Goal: Task Accomplishment & Management: Complete application form

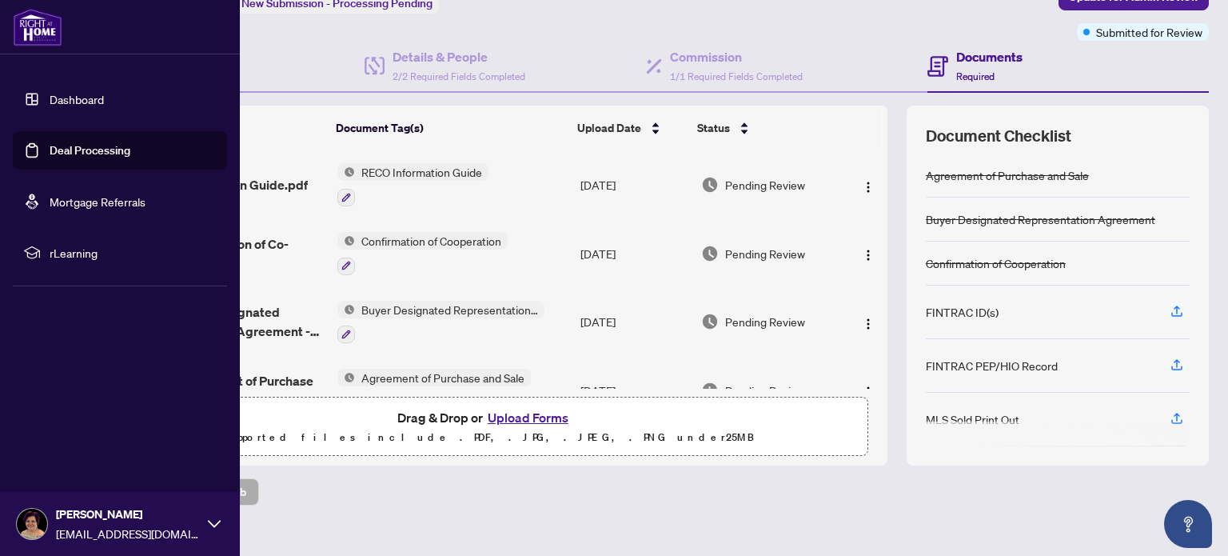
click at [75, 150] on link "Deal Processing" at bounding box center [90, 150] width 81 height 14
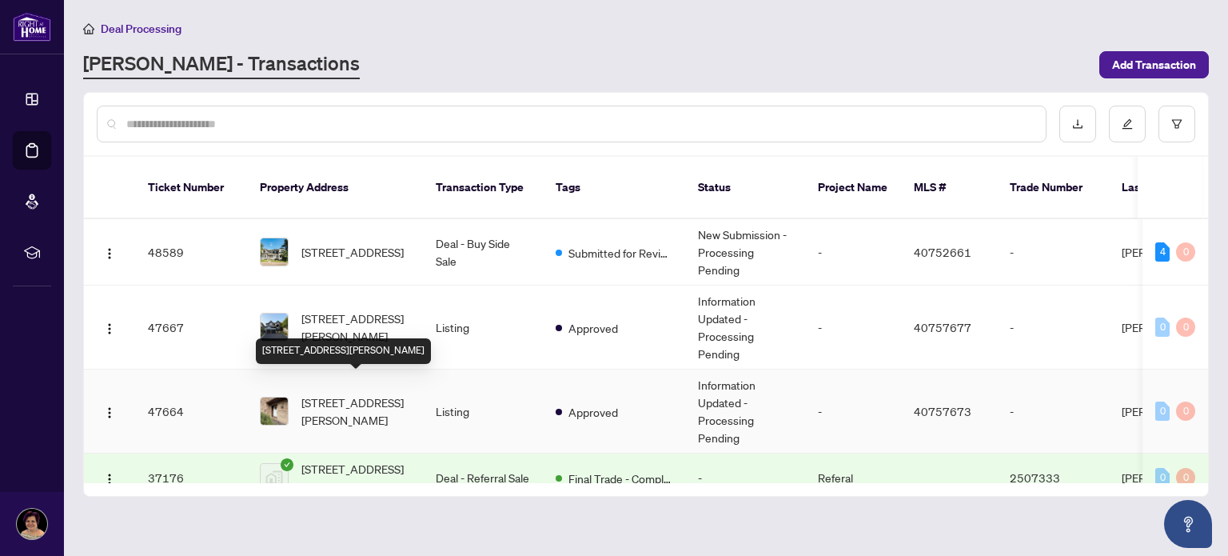
click at [326, 393] on span "11-1250 Limeridge Road, Hamilton, ON L8W 1P1, Canada" at bounding box center [355, 410] width 109 height 35
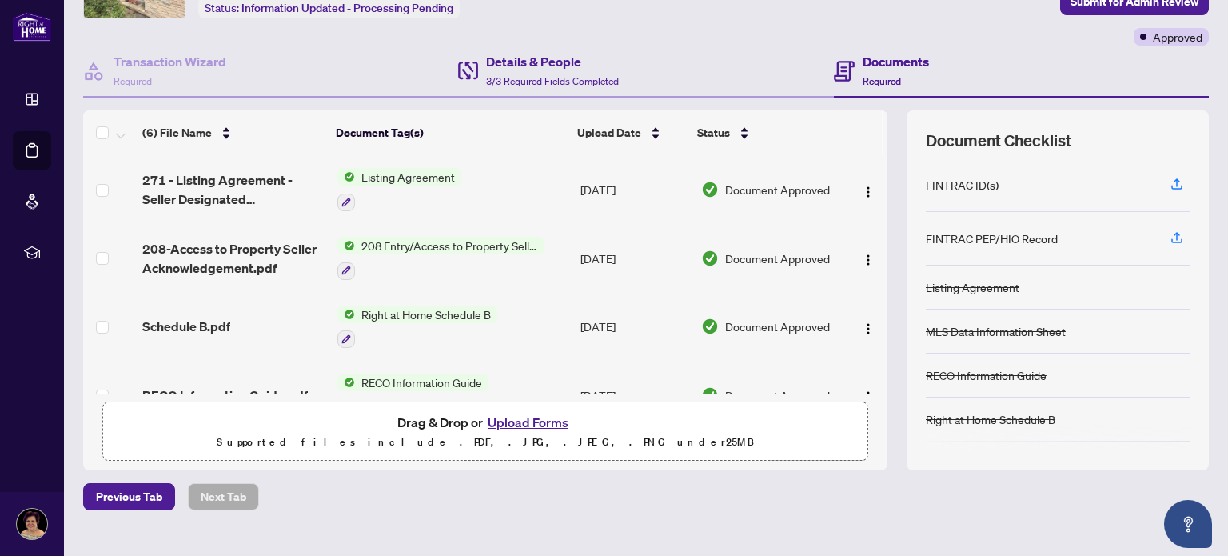
scroll to position [135, 0]
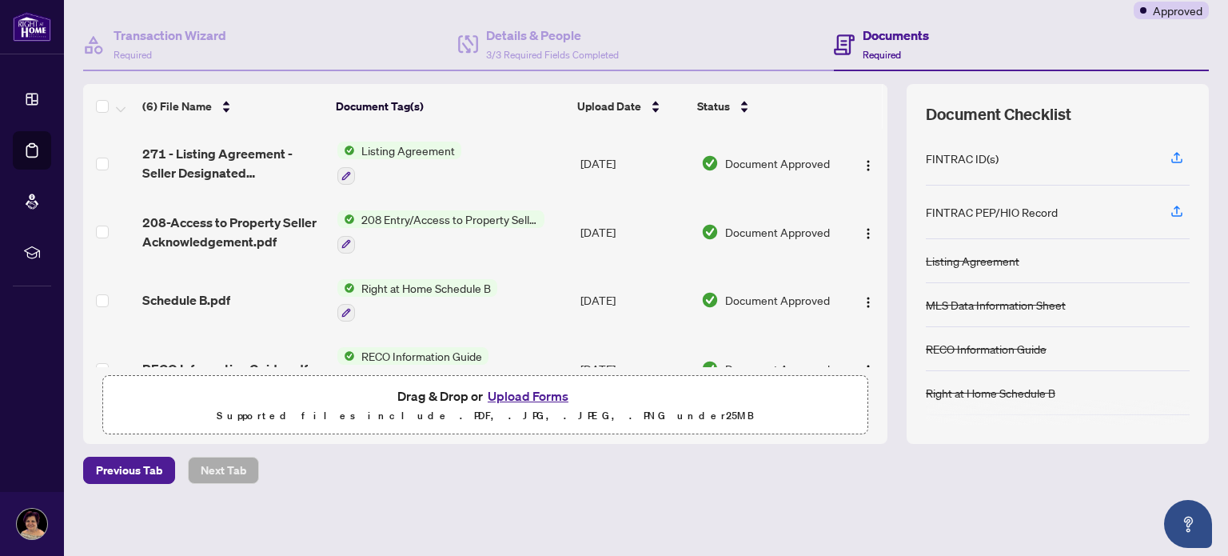
click at [517, 393] on button "Upload Forms" at bounding box center [528, 395] width 90 height 21
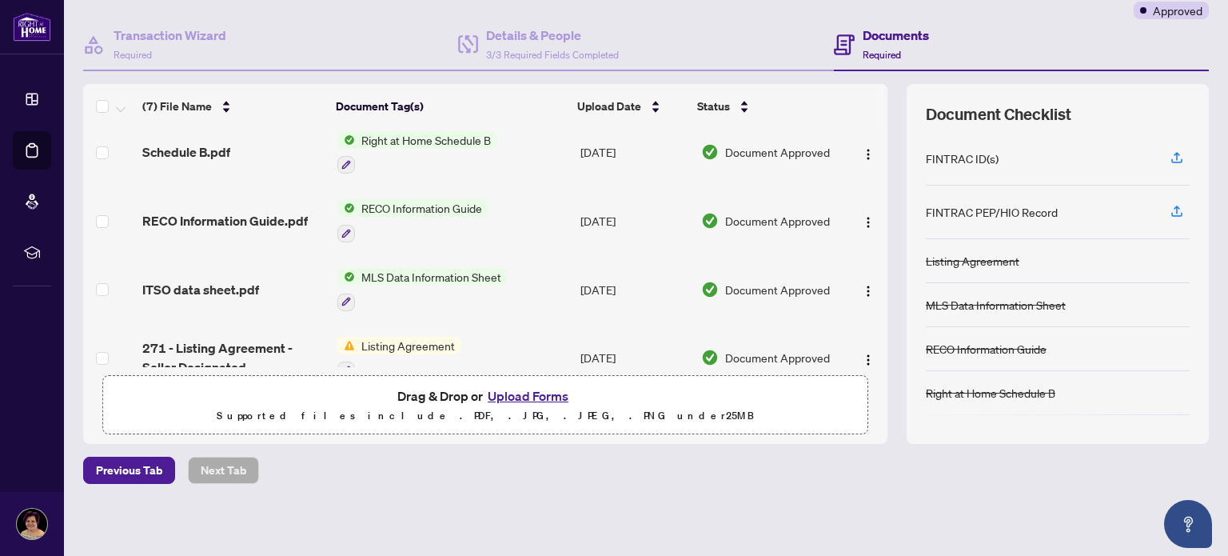
scroll to position [234, 0]
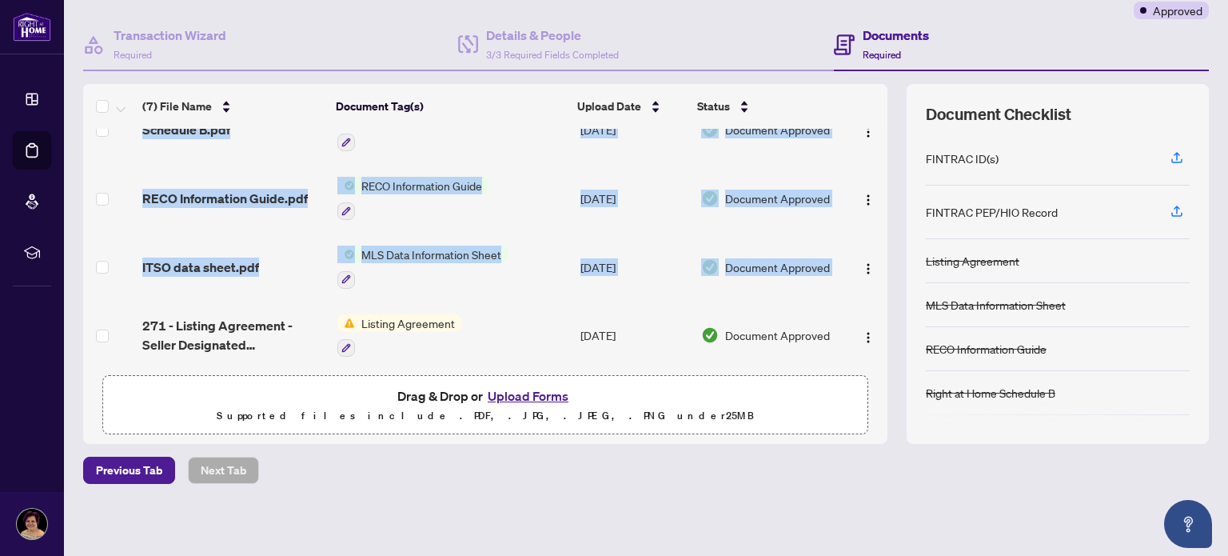
drag, startPoint x: 870, startPoint y: 297, endPoint x: 869, endPoint y: 238, distance: 58.4
click at [869, 238] on tbody "240 Amendment to listing agreement.pdf Add a Document Tag Aug/25/2025 Pending R…" at bounding box center [485, 131] width 805 height 475
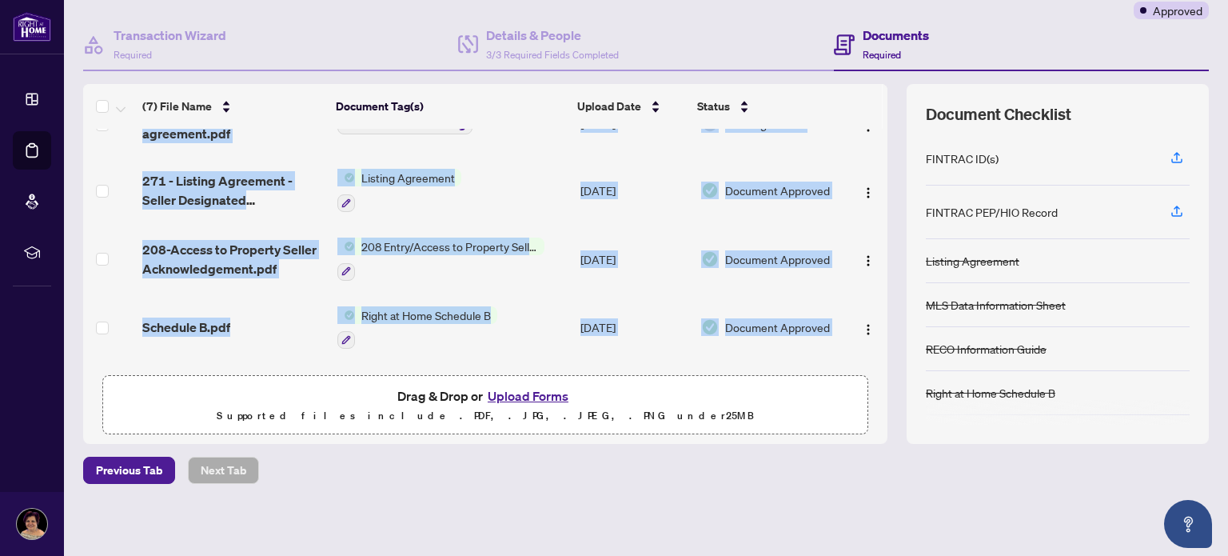
scroll to position [0, 0]
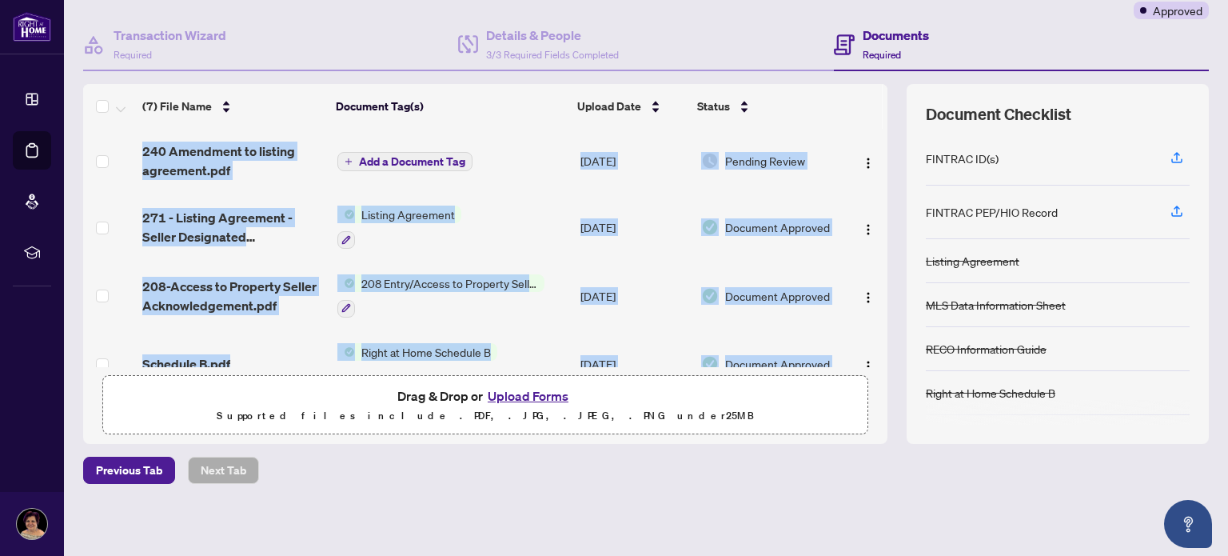
click at [450, 157] on span "Add a Document Tag" at bounding box center [412, 161] width 106 height 11
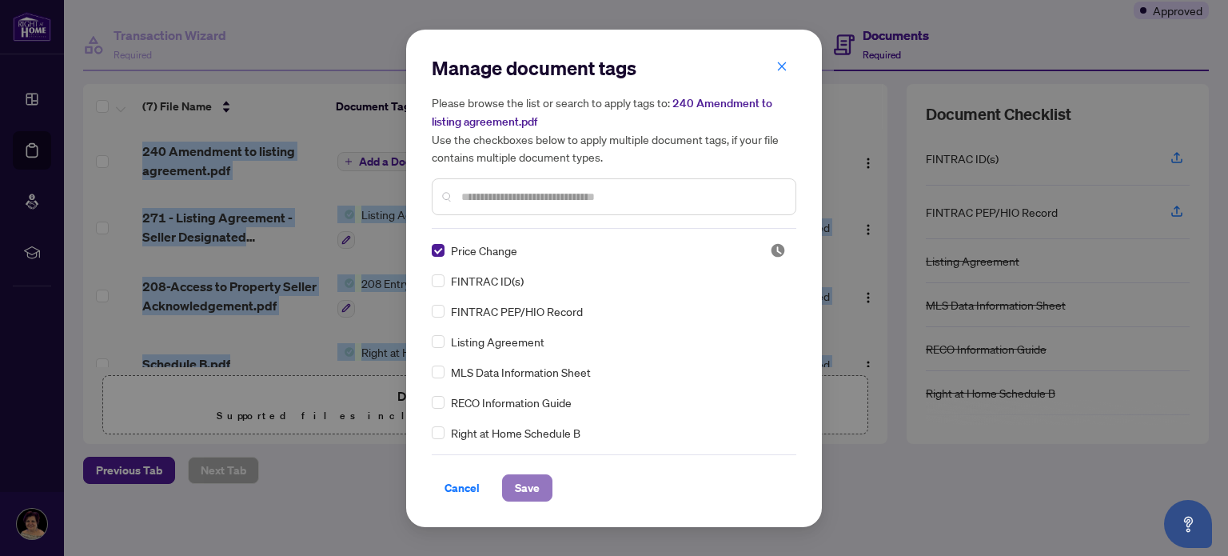
click at [521, 485] on span "Save" at bounding box center [527, 488] width 25 height 26
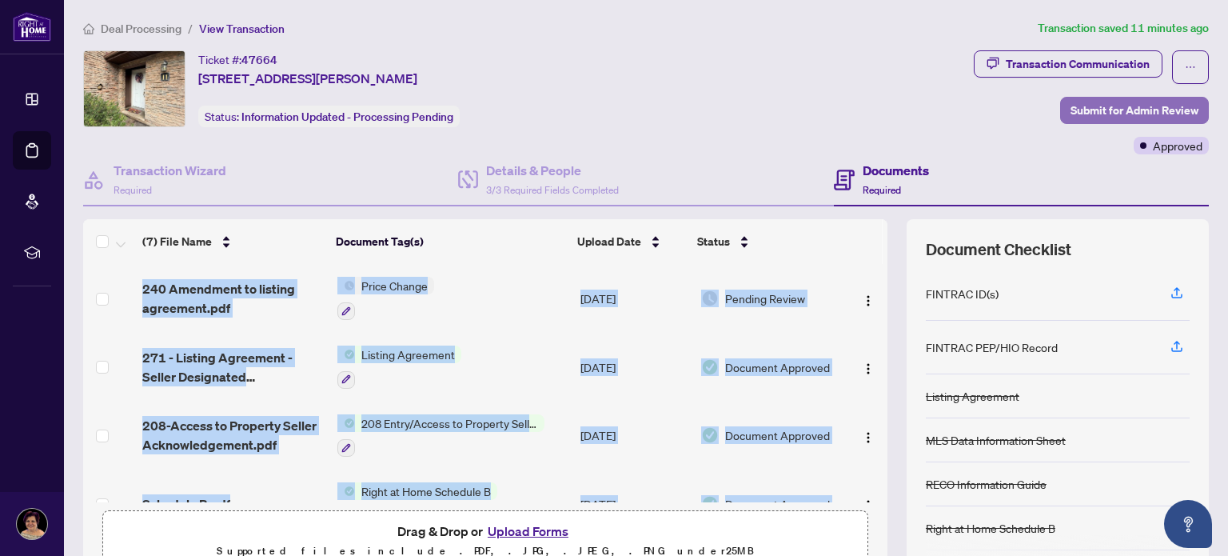
click at [1106, 106] on span "Submit for Admin Review" at bounding box center [1135, 111] width 128 height 26
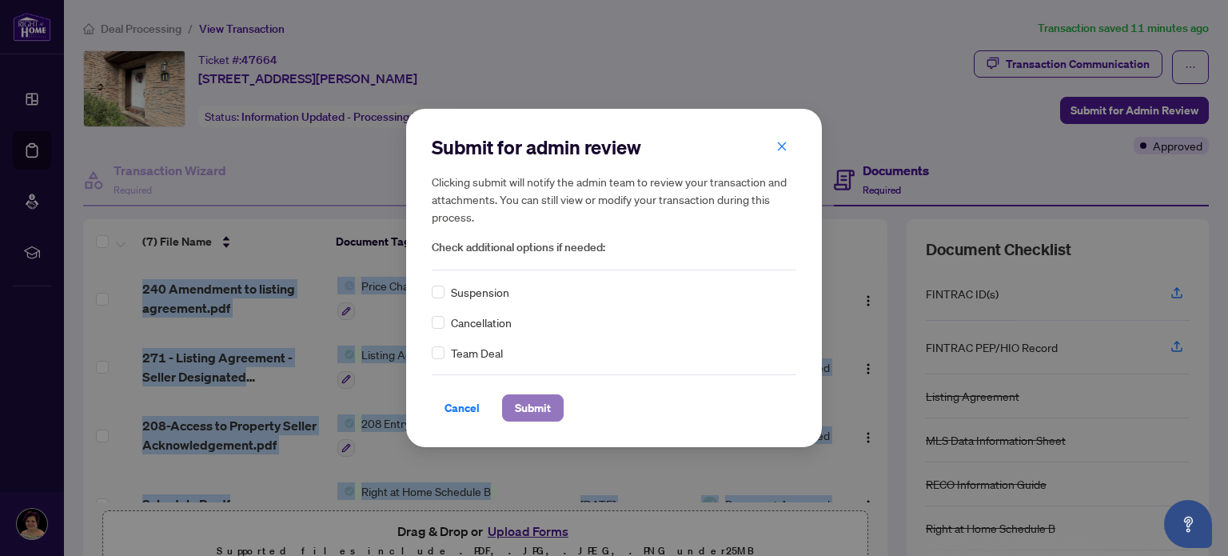
click at [534, 409] on span "Submit" at bounding box center [533, 408] width 36 height 26
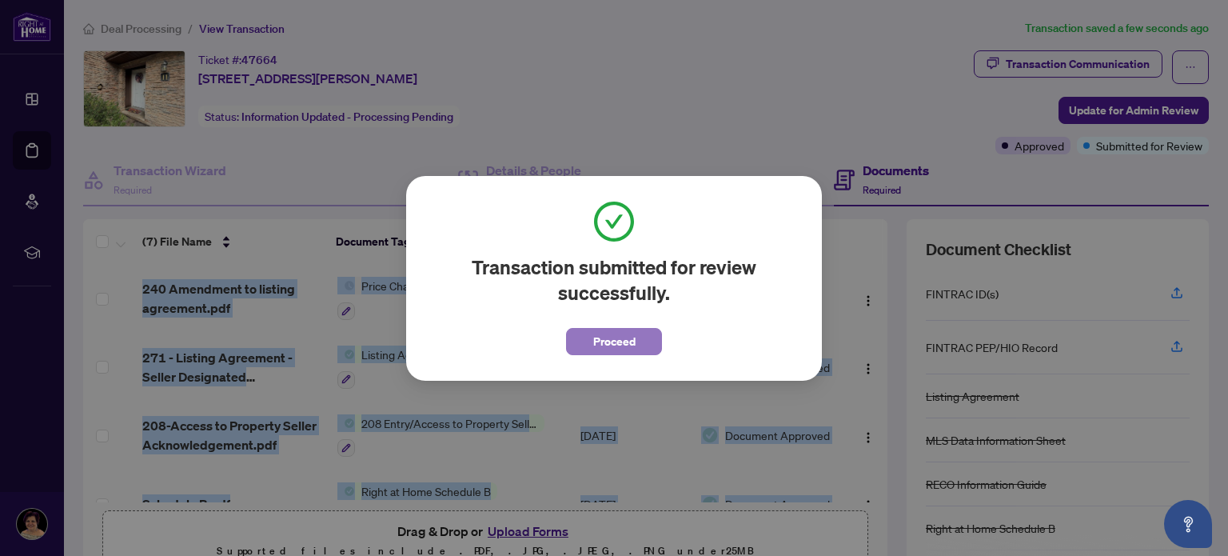
click at [608, 346] on span "Proceed" at bounding box center [614, 342] width 42 height 26
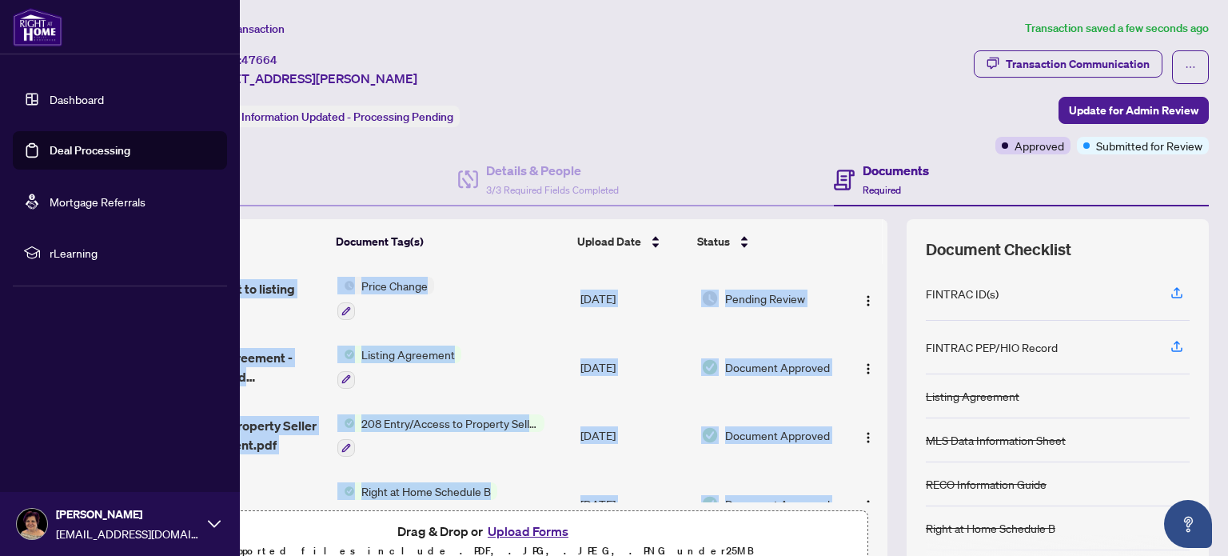
click at [63, 146] on link "Deal Processing" at bounding box center [90, 150] width 81 height 14
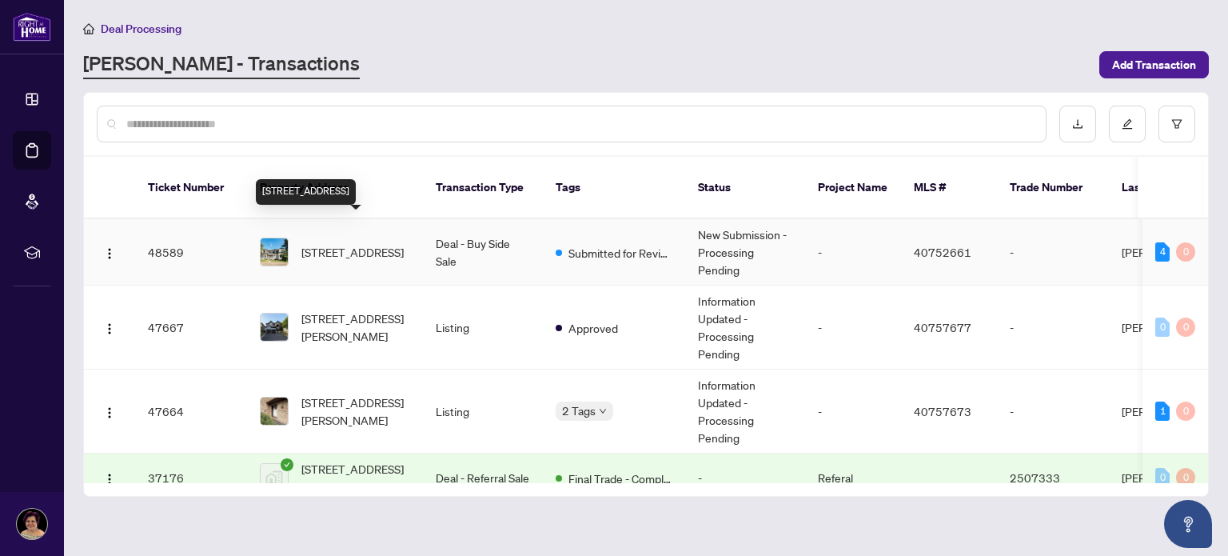
click at [323, 243] on span "[STREET_ADDRESS]" at bounding box center [352, 252] width 102 height 18
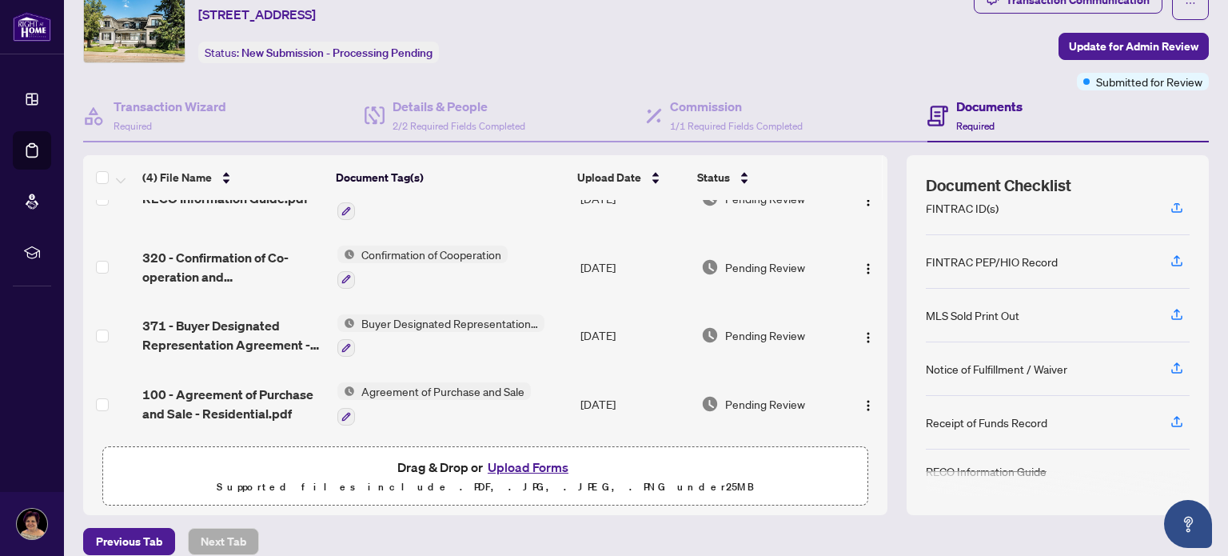
scroll to position [88, 0]
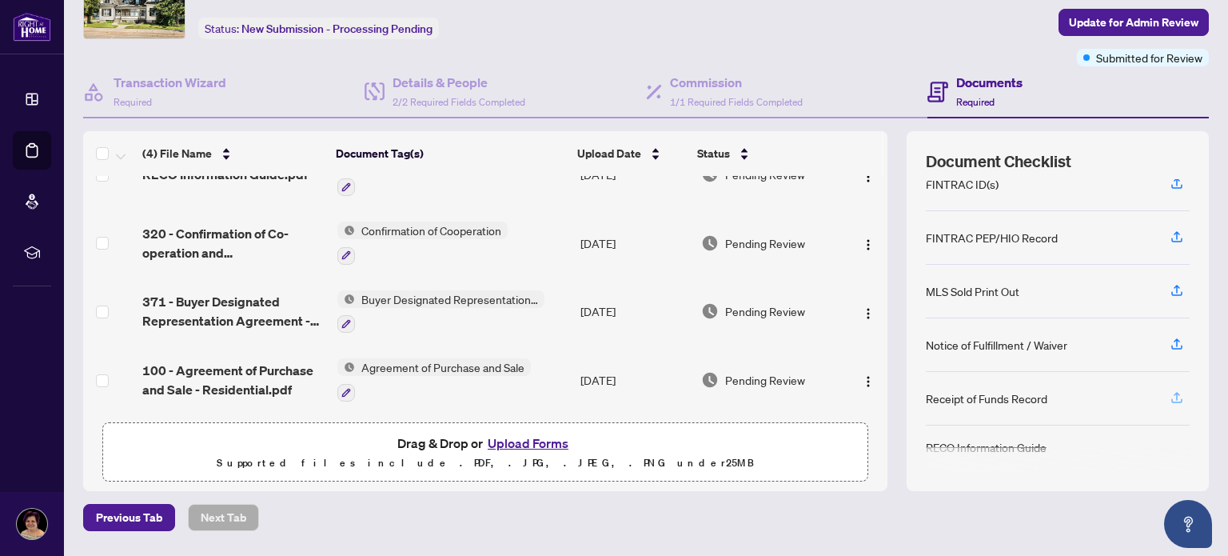
click at [1170, 391] on icon "button" at bounding box center [1177, 397] width 14 height 14
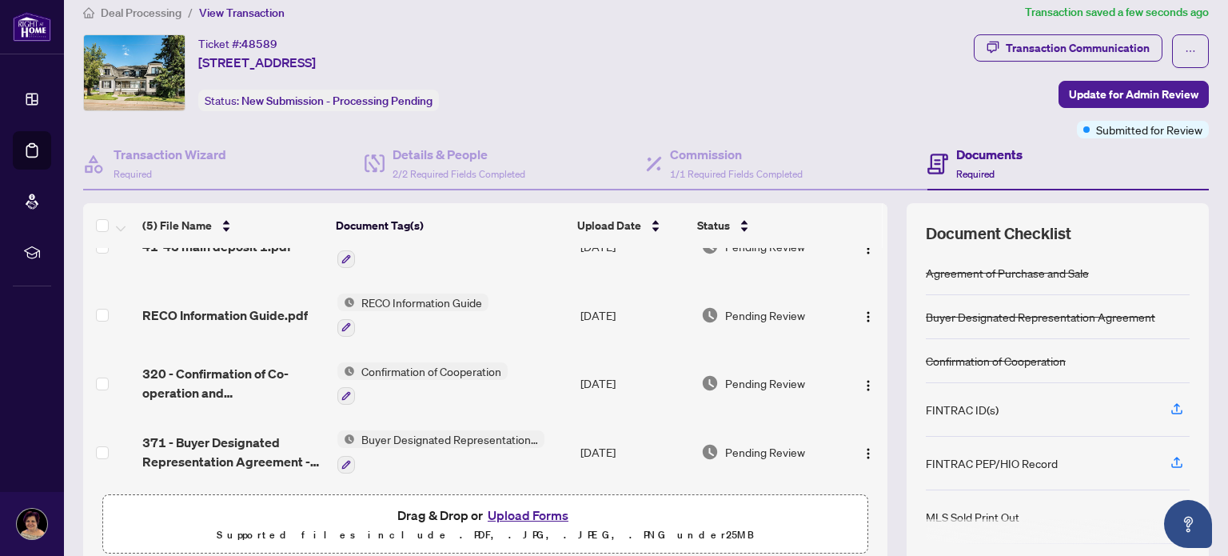
scroll to position [0, 0]
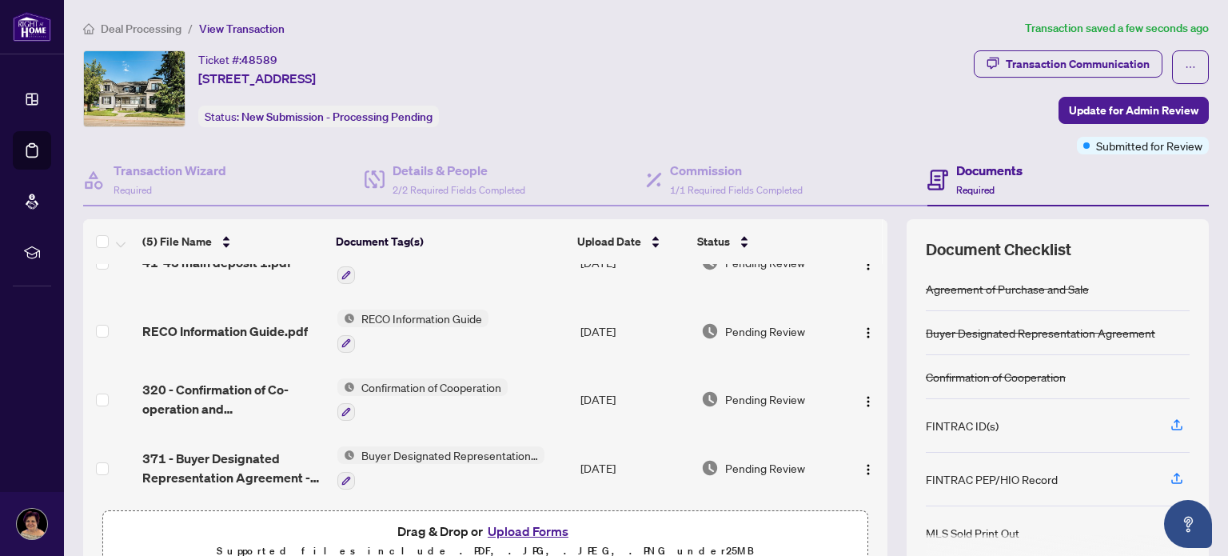
drag, startPoint x: 1060, startPoint y: 305, endPoint x: 1207, endPoint y: 311, distance: 147.3
click at [1207, 311] on main "Deal Processing / View Transaction Transaction saved a few seconds ago Ticket #…" at bounding box center [646, 278] width 1164 height 556
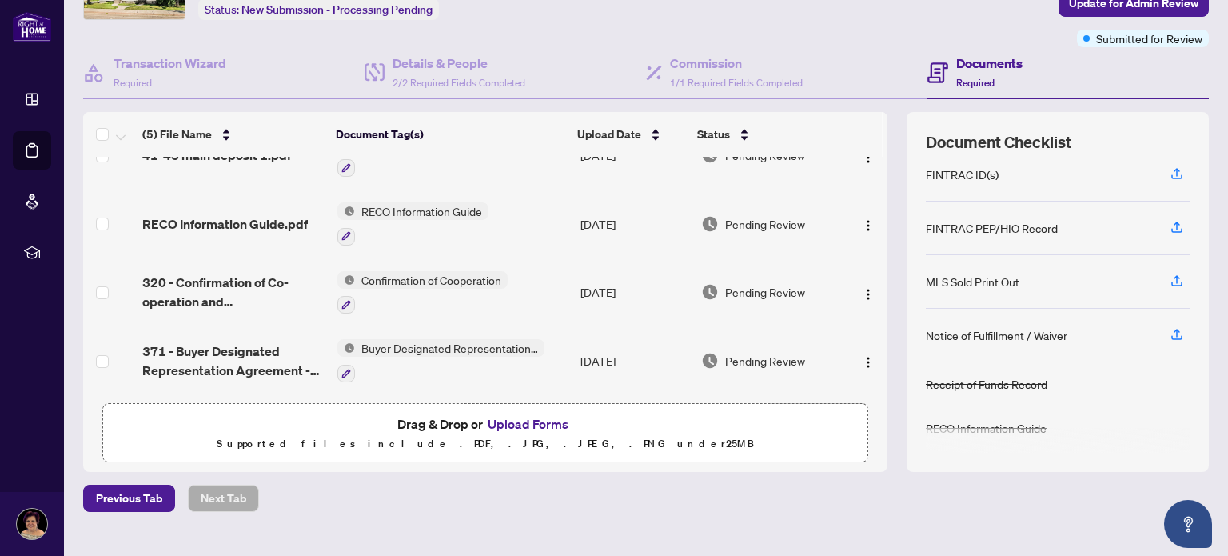
scroll to position [108, 0]
click at [1170, 329] on icon "button" at bounding box center [1177, 333] width 14 height 14
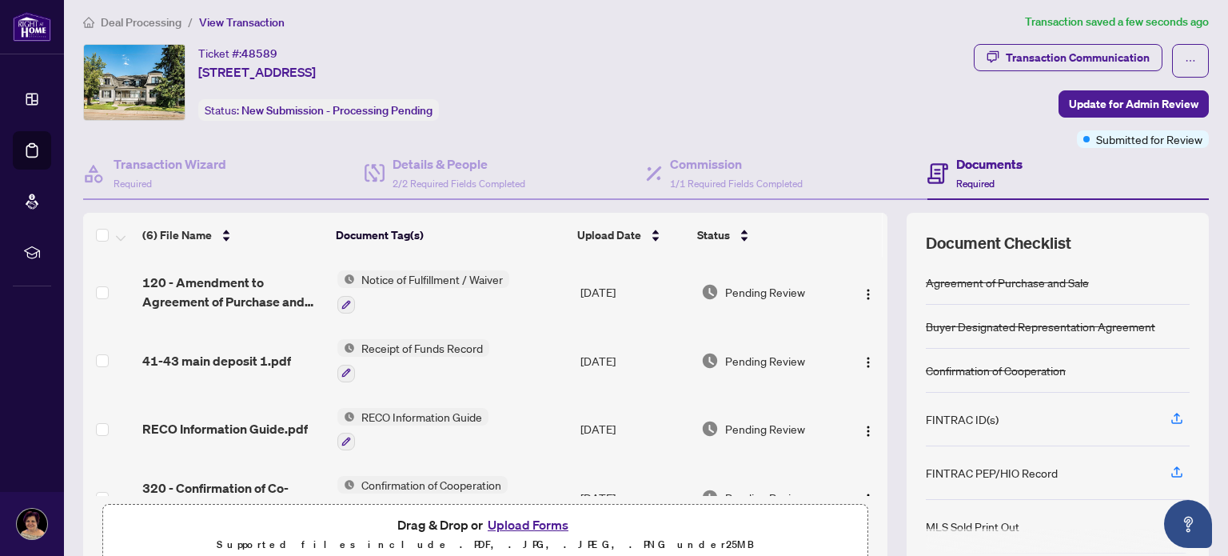
scroll to position [6, 0]
click at [1080, 101] on span "Update for Admin Review" at bounding box center [1134, 104] width 130 height 26
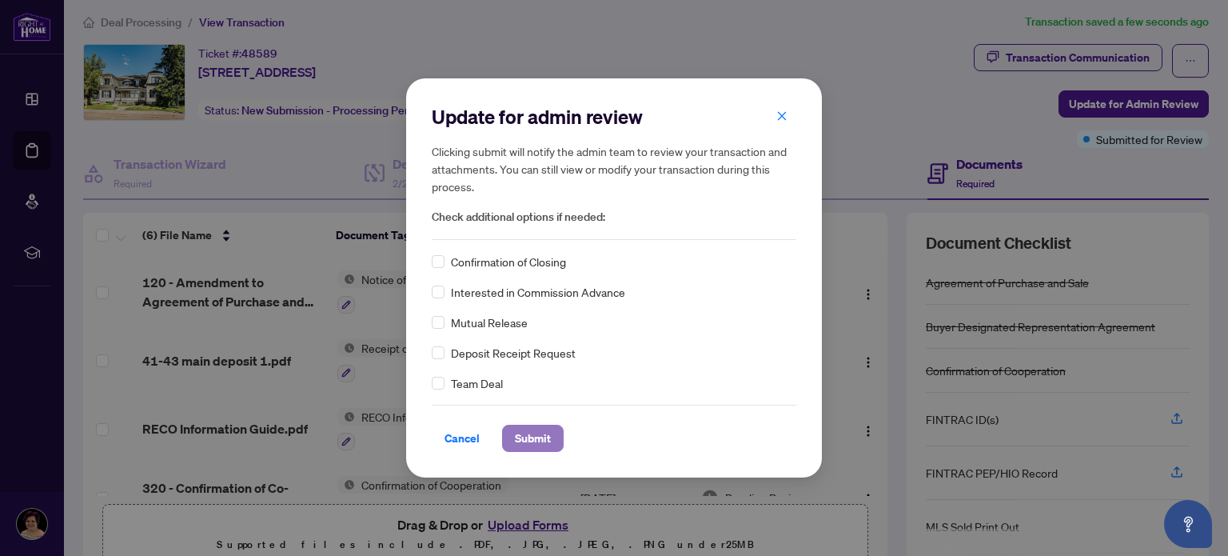
click at [529, 437] on span "Submit" at bounding box center [533, 438] width 36 height 26
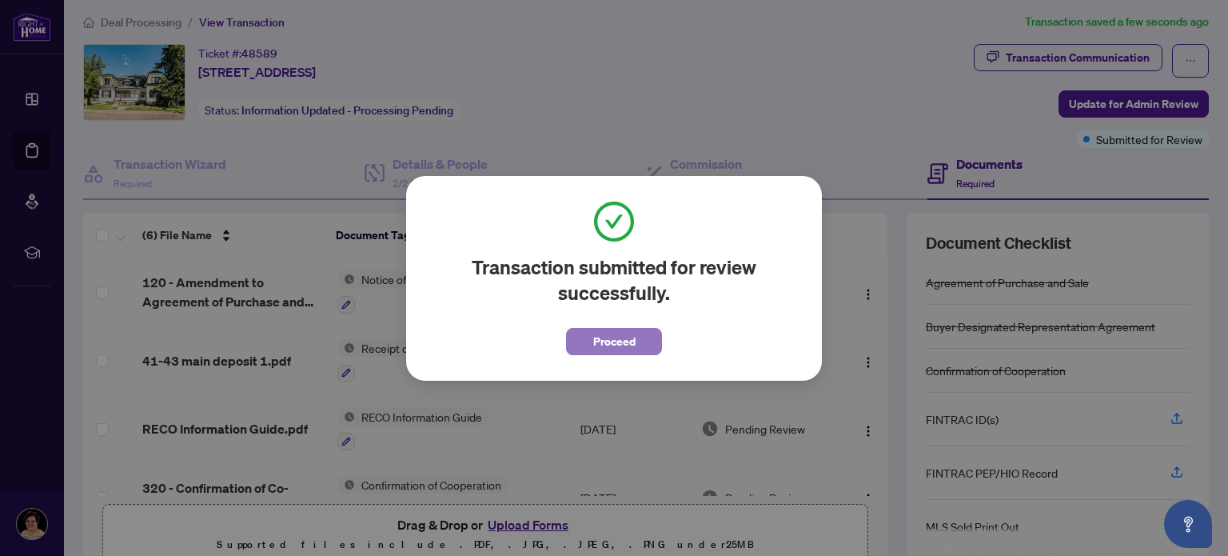
click at [630, 345] on span "Proceed" at bounding box center [614, 342] width 42 height 26
